Goal: Transaction & Acquisition: Book appointment/travel/reservation

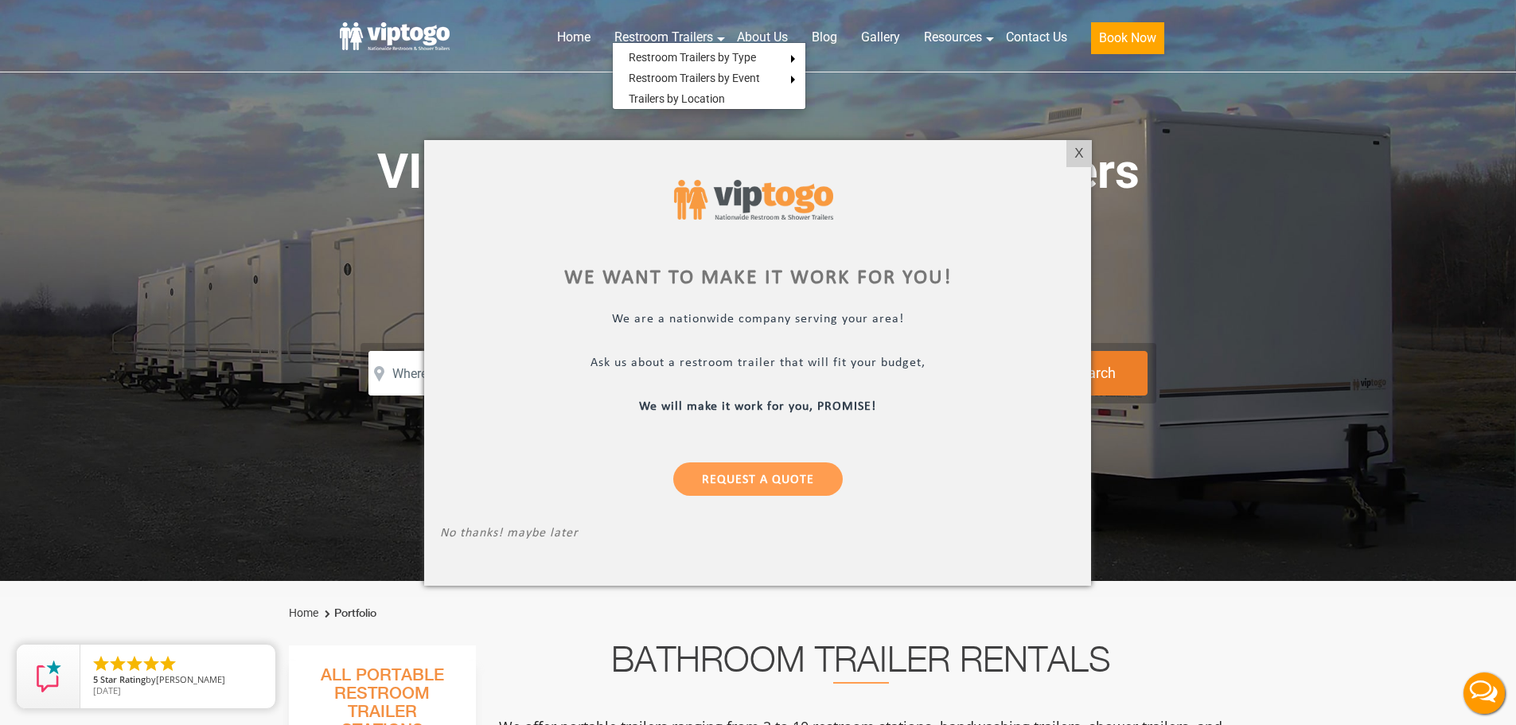
drag, startPoint x: 1085, startPoint y: 150, endPoint x: 1030, endPoint y: 187, distance: 67.1
click at [1085, 150] on div "X" at bounding box center [1078, 153] width 25 height 27
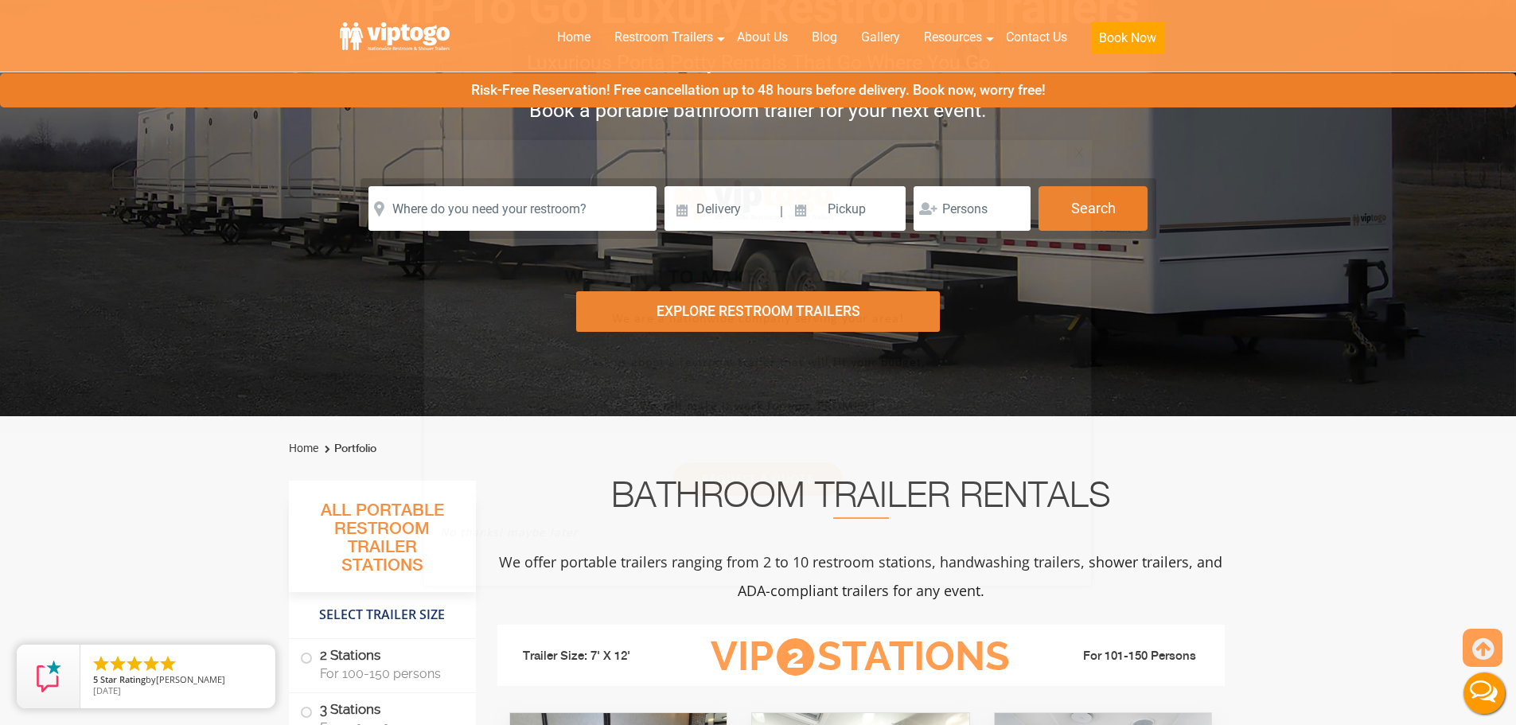
scroll to position [398, 0]
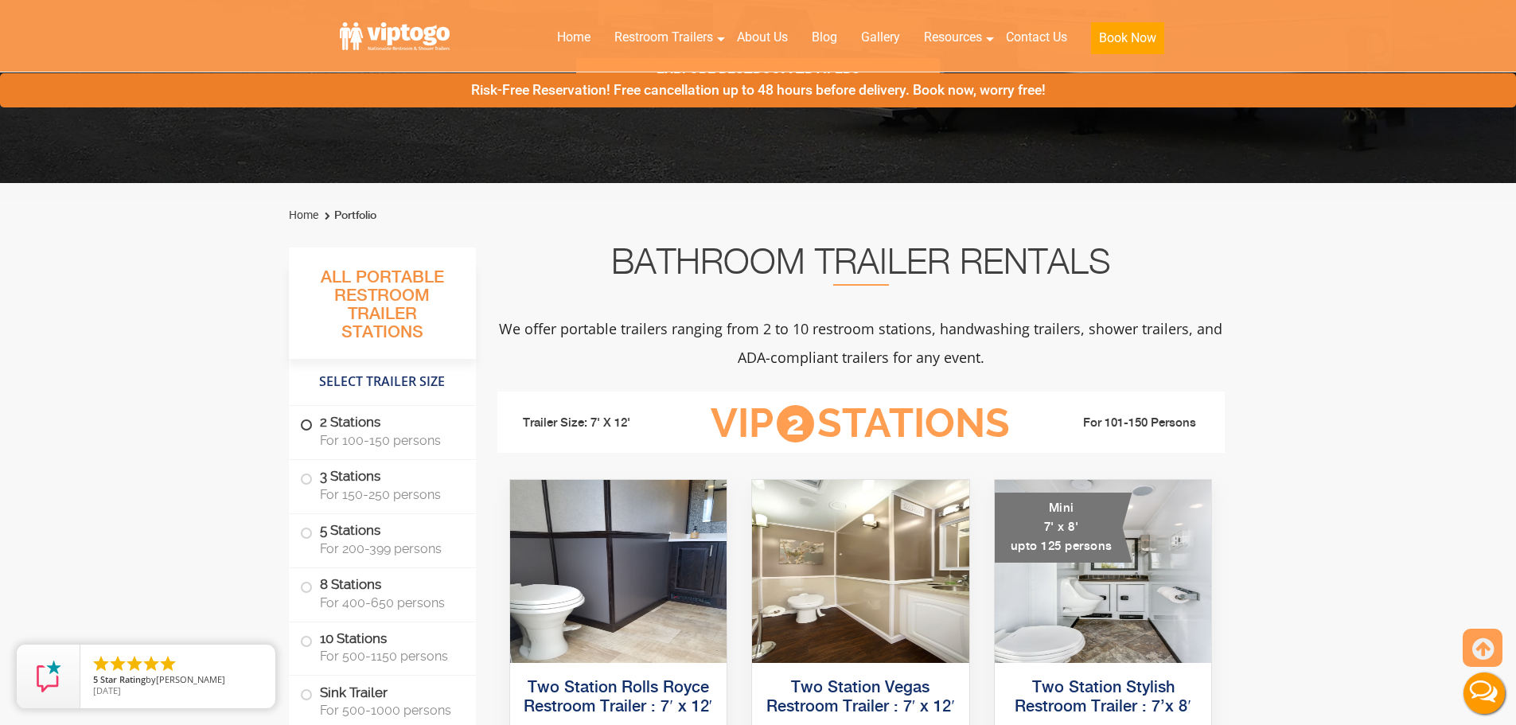
click at [410, 428] on label "2 Stations For 100-150 persons" at bounding box center [382, 430] width 165 height 49
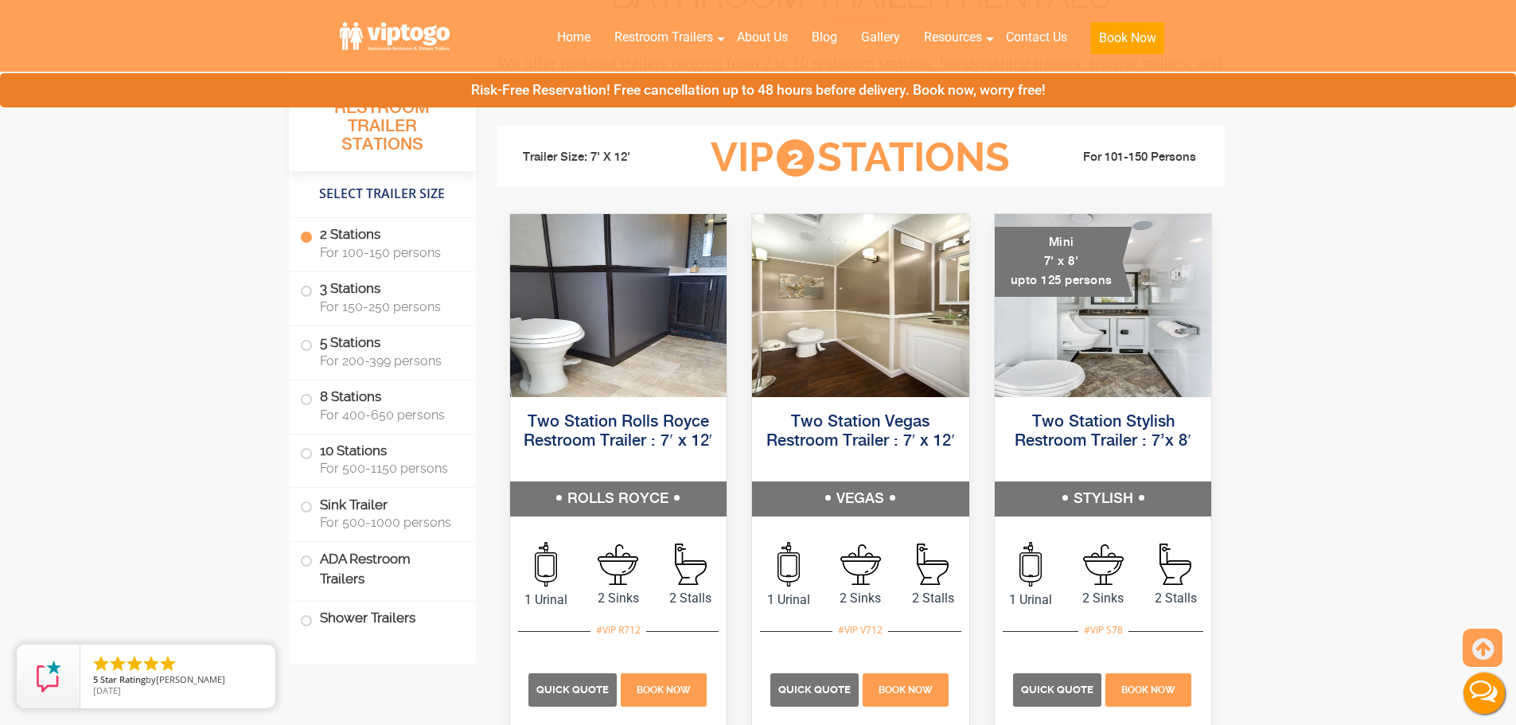
scroll to position [725, 0]
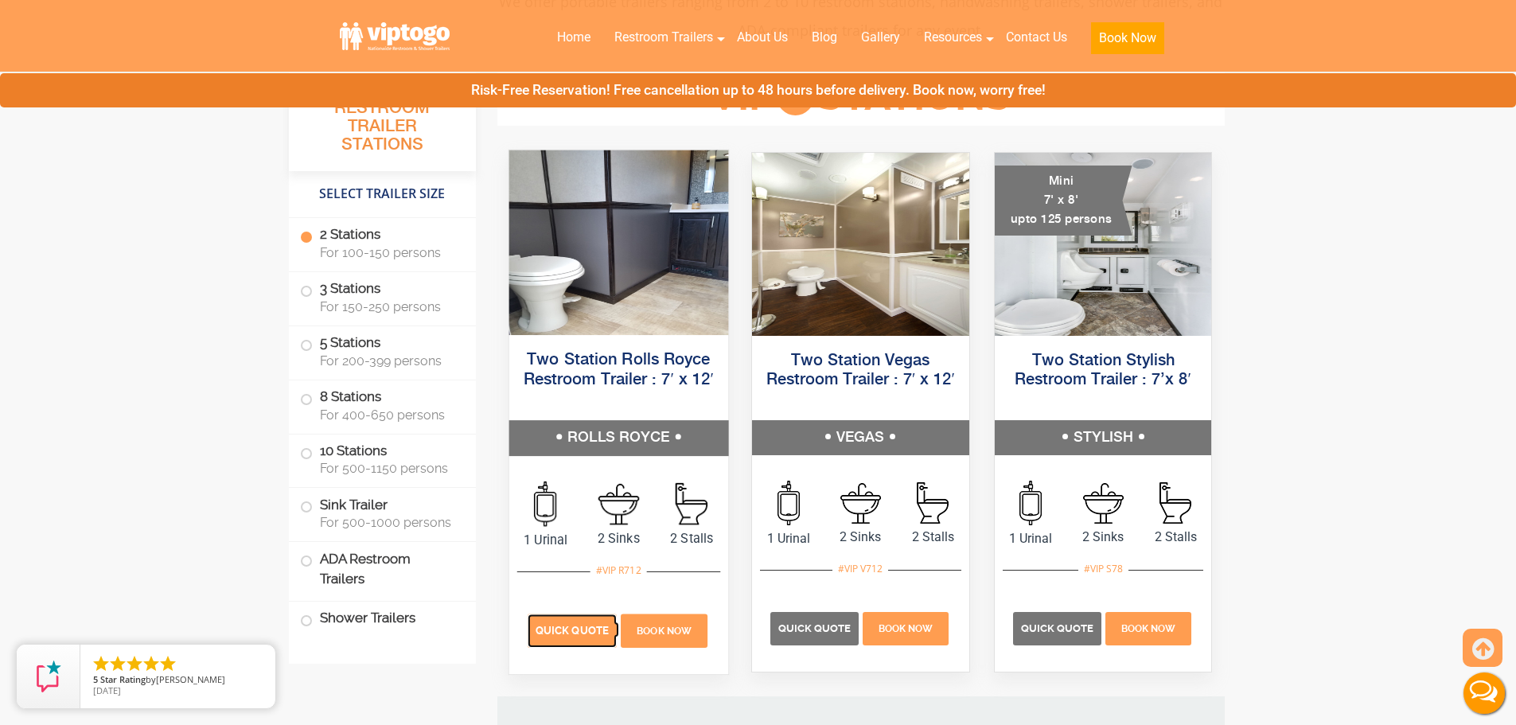
click at [571, 633] on span "Quick Quote" at bounding box center [572, 631] width 73 height 12
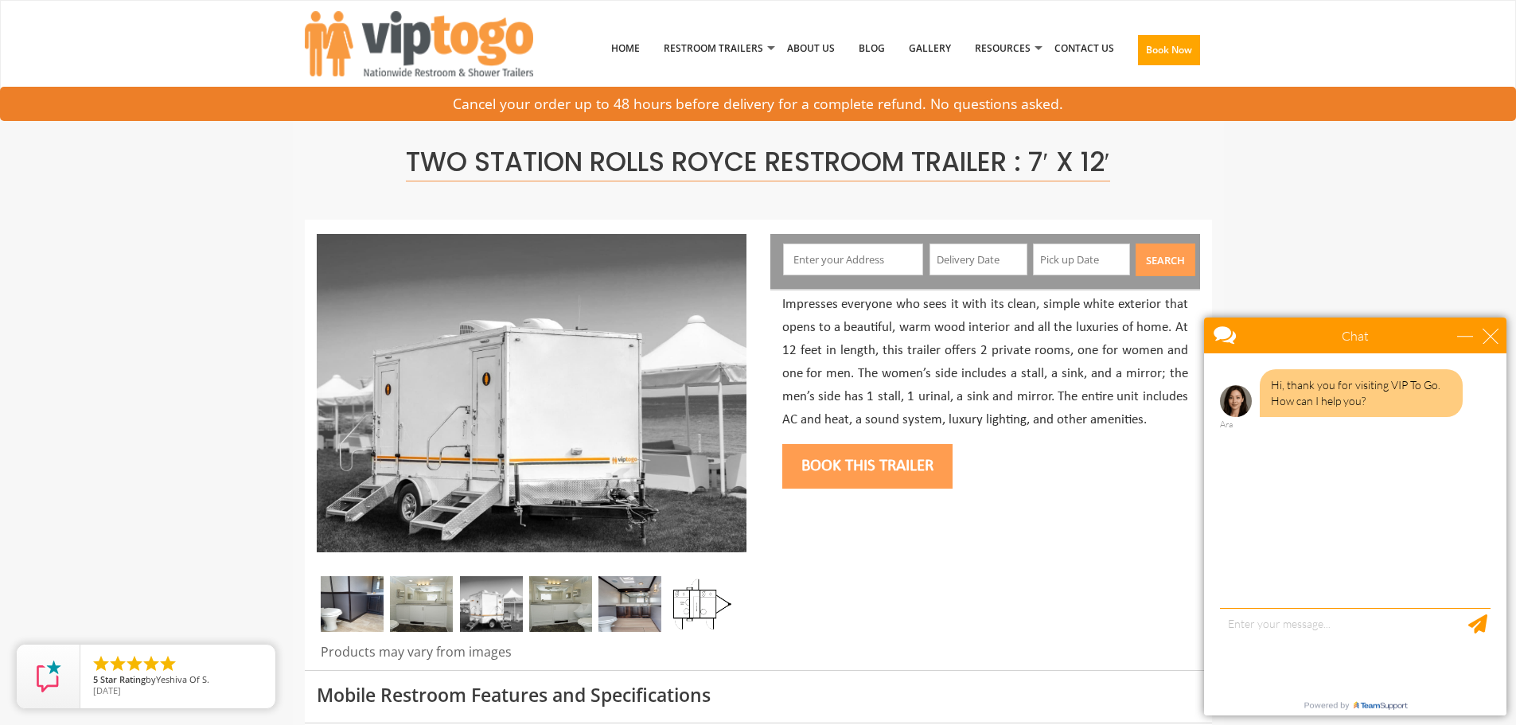
click at [882, 275] on input "text" at bounding box center [853, 259] width 140 height 32
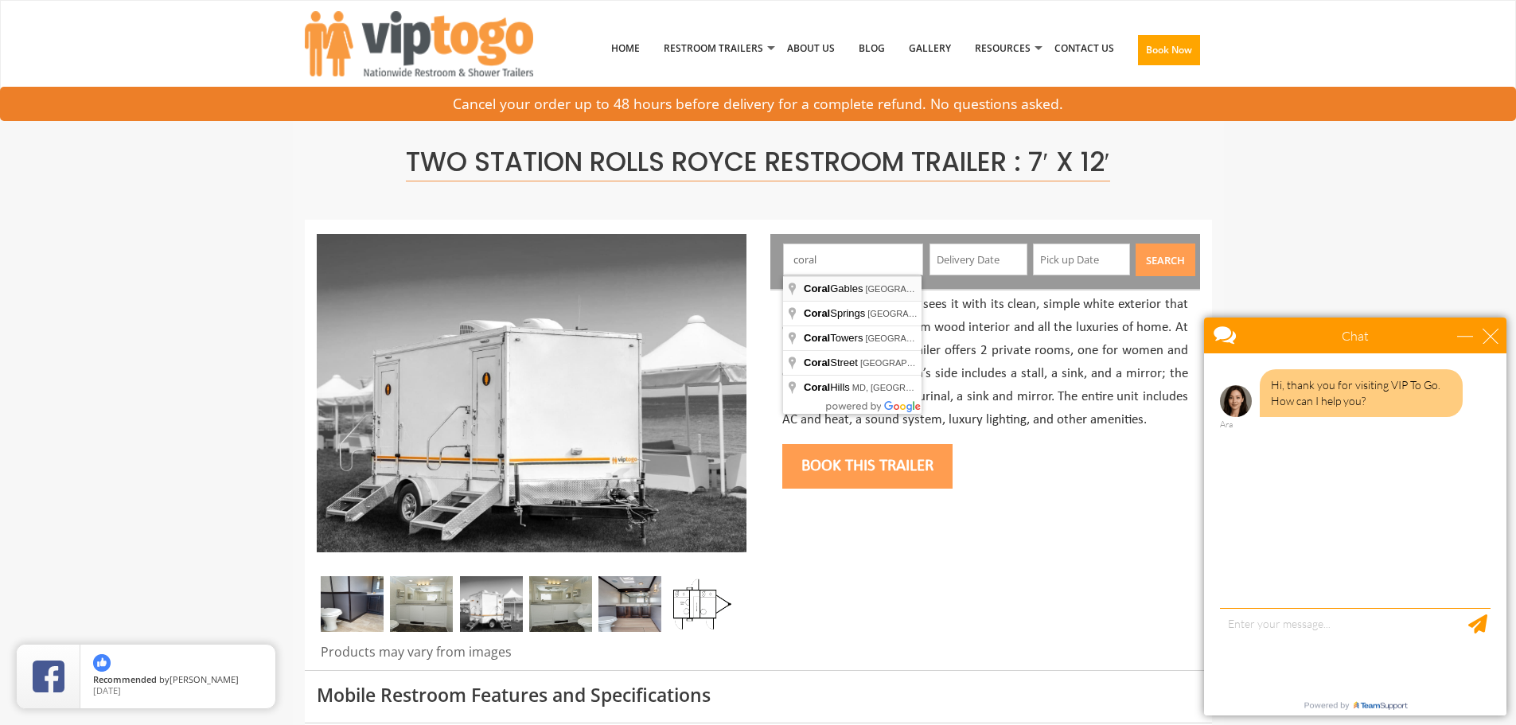
type input "Coral Gables, [GEOGRAPHIC_DATA], [GEOGRAPHIC_DATA]"
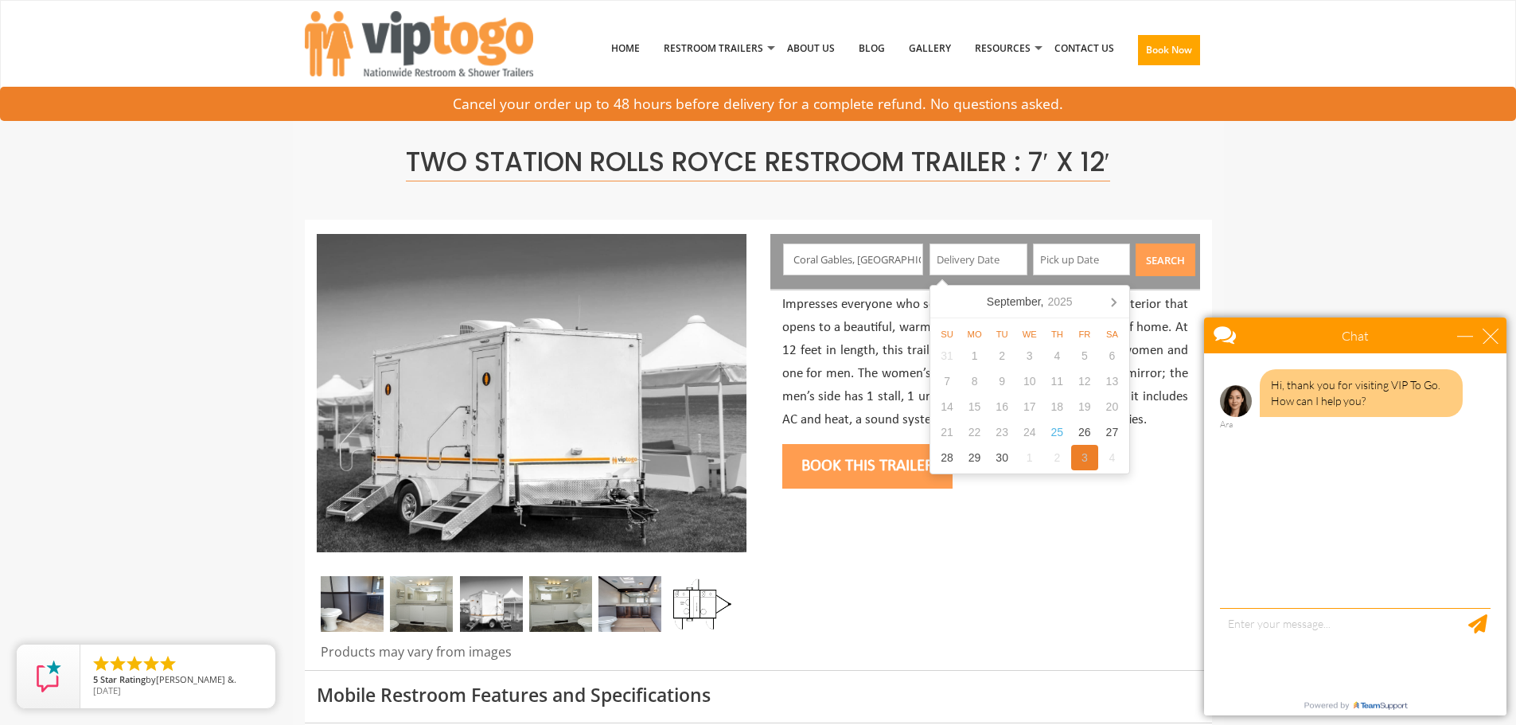
click at [1093, 462] on div "3" at bounding box center [1085, 457] width 28 height 25
type input "[DATE]"
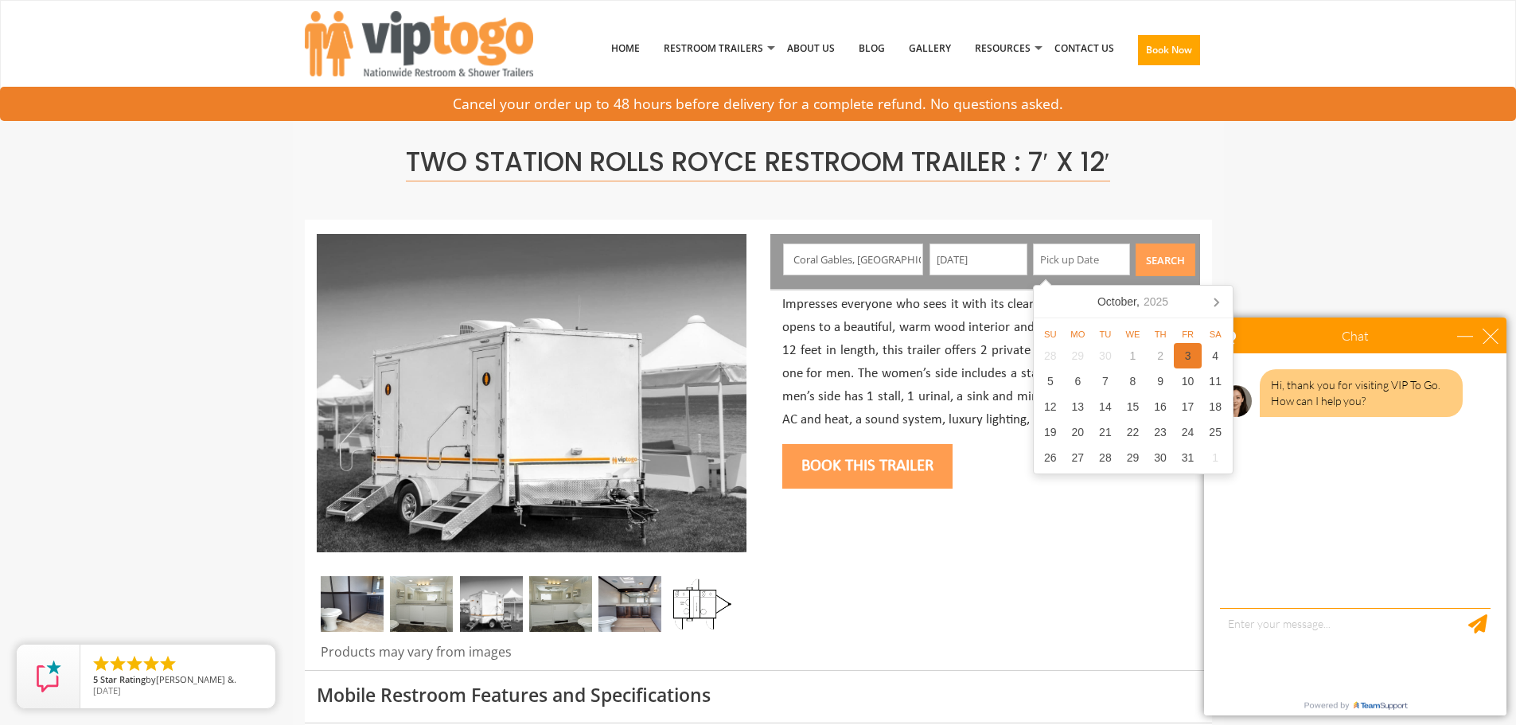
click at [1187, 362] on div "3" at bounding box center [1188, 355] width 28 height 25
type input "[DATE]"
click at [1173, 263] on button "Search" at bounding box center [1165, 259] width 60 height 33
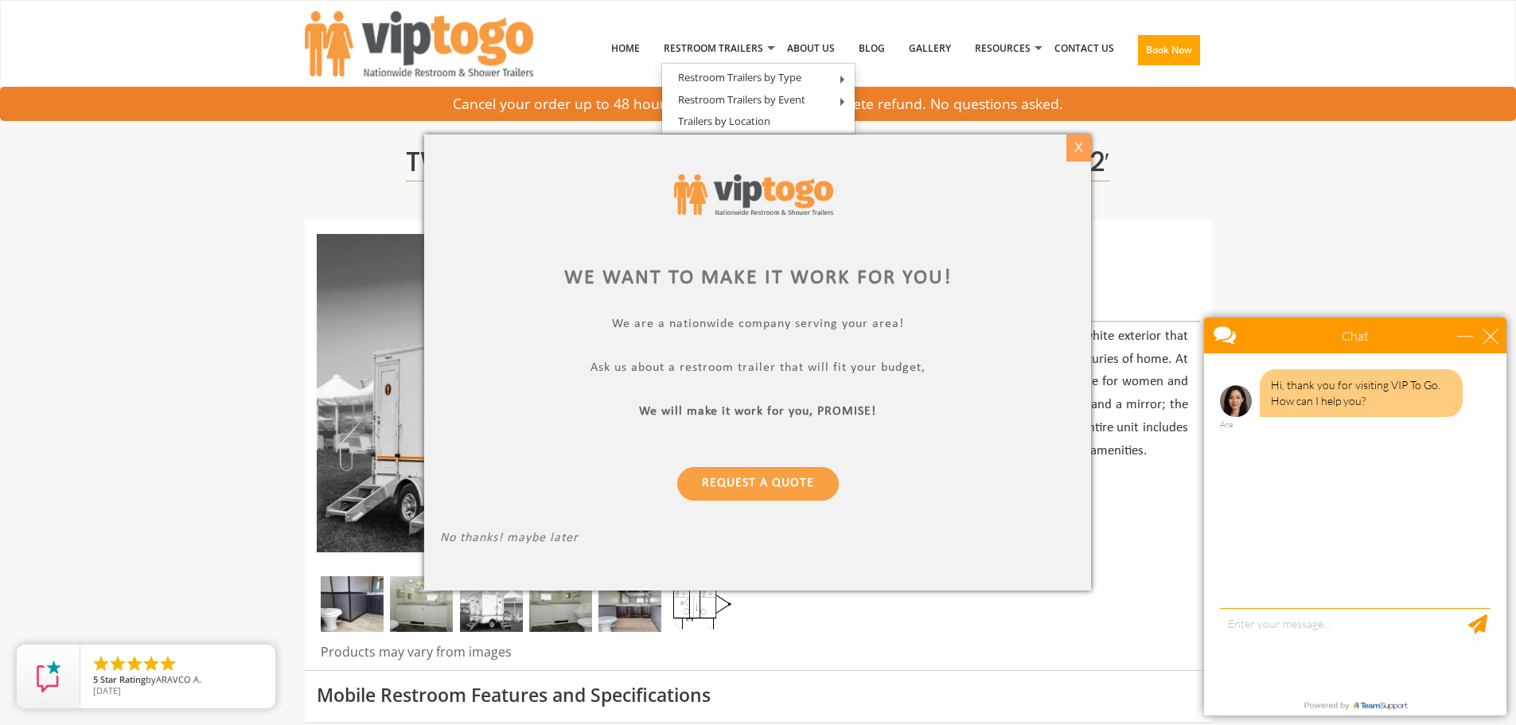
click at [1084, 150] on div "X" at bounding box center [1078, 147] width 25 height 27
